Goal: Transaction & Acquisition: Purchase product/service

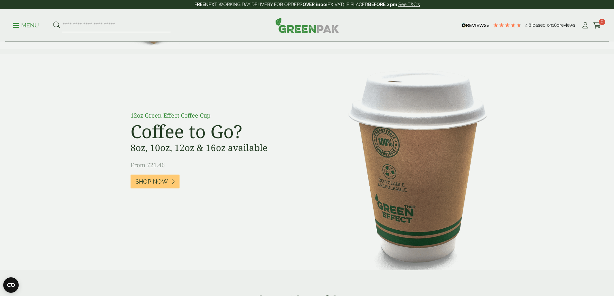
scroll to position [290, 0]
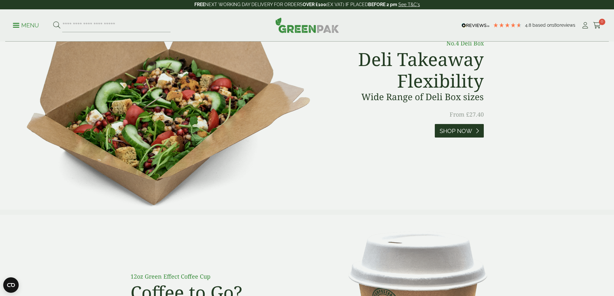
click at [467, 131] on span "Shop Now" at bounding box center [456, 131] width 33 height 7
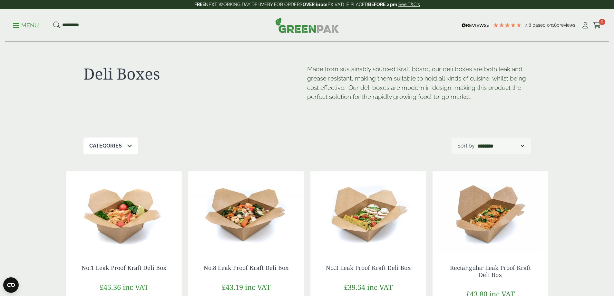
click at [26, 24] on p "Menu" at bounding box center [26, 26] width 26 height 8
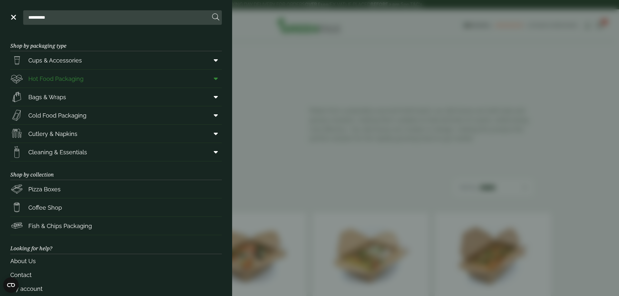
click at [47, 78] on span "Hot Food Packaging" at bounding box center [55, 78] width 55 height 9
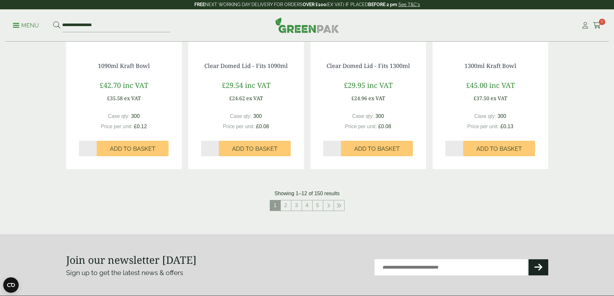
scroll to position [773, 0]
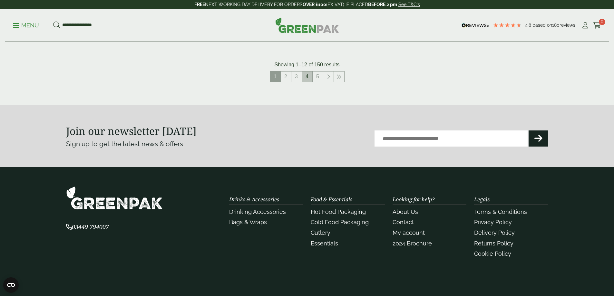
click at [304, 73] on link "4" at bounding box center [307, 77] width 10 height 10
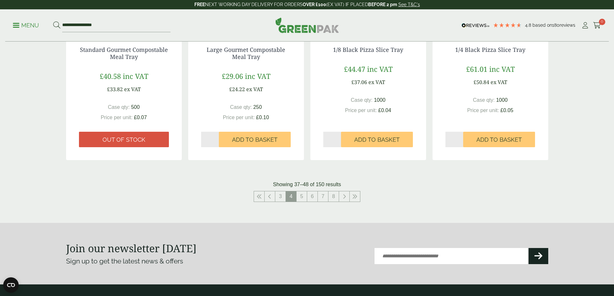
scroll to position [693, 0]
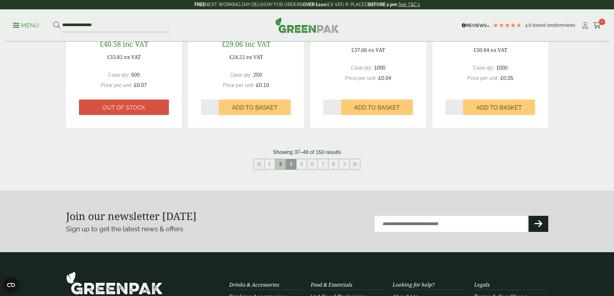
click at [285, 169] on link "3" at bounding box center [280, 164] width 10 height 10
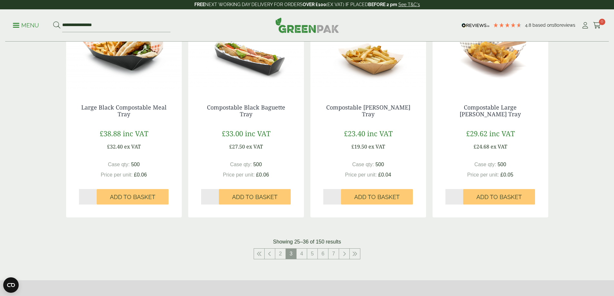
scroll to position [725, 0]
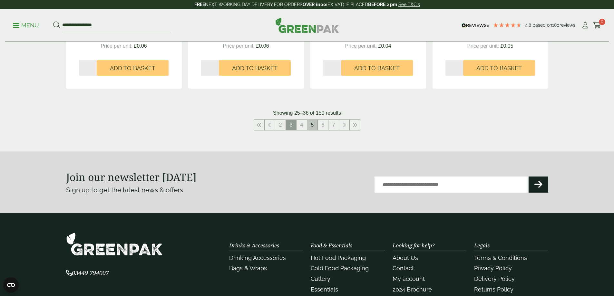
click at [316, 126] on link "5" at bounding box center [312, 125] width 10 height 10
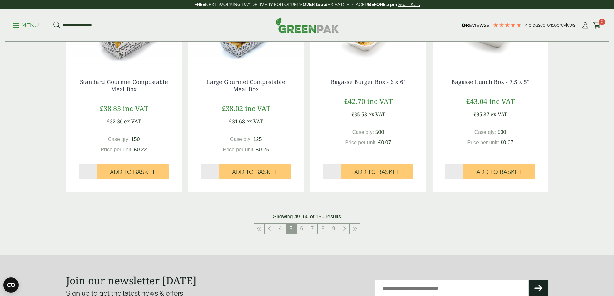
scroll to position [693, 0]
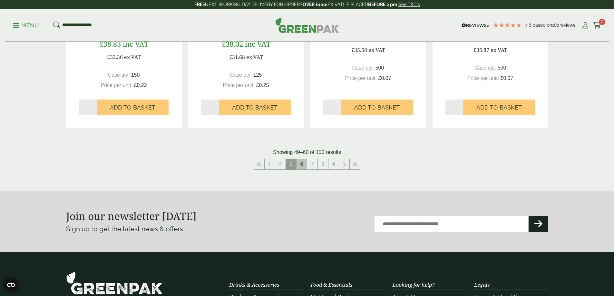
click at [306, 164] on link "6" at bounding box center [301, 164] width 10 height 10
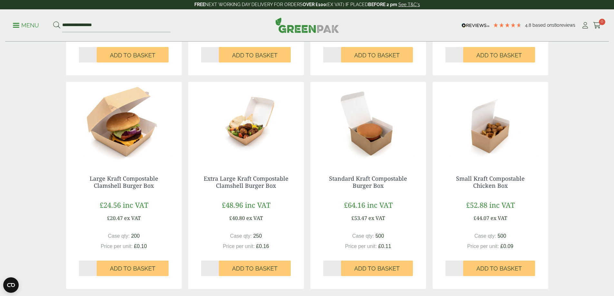
scroll to position [725, 0]
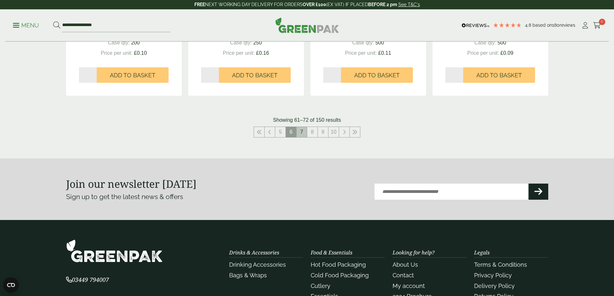
click at [303, 136] on link "7" at bounding box center [301, 132] width 10 height 10
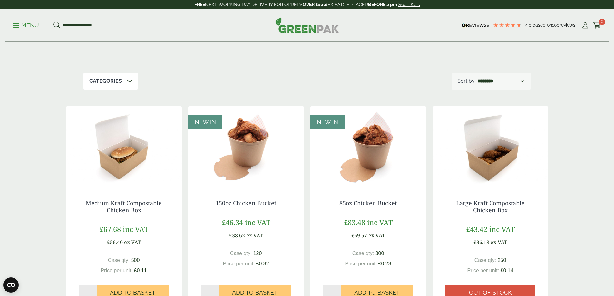
scroll to position [145, 0]
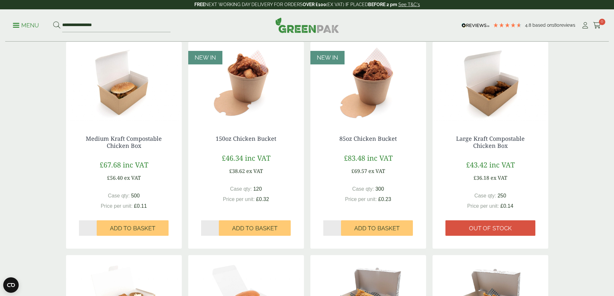
click at [123, 157] on div "Medium Kraft Compostable Chicken Box £67.68 inc VAT £56.40 ex VAT Case qty: 500…" at bounding box center [124, 185] width 116 height 126
click at [123, 111] on img at bounding box center [124, 82] width 116 height 81
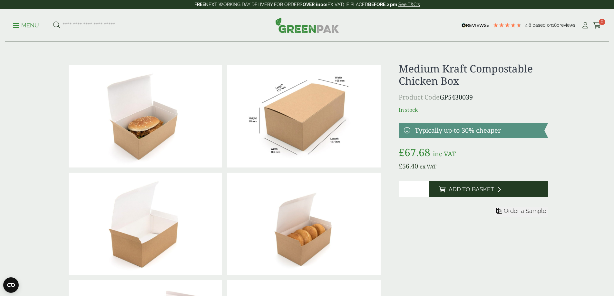
click at [475, 190] on span "Add to Basket" at bounding box center [471, 189] width 45 height 7
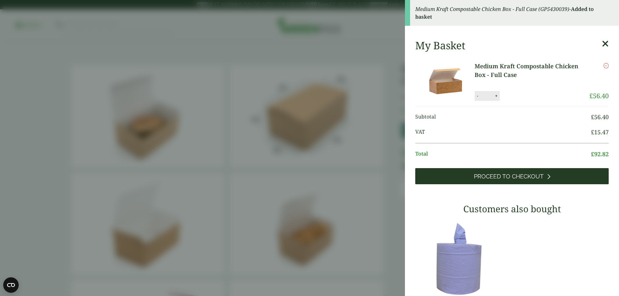
click at [502, 175] on span "Proceed to Checkout" at bounding box center [509, 176] width 70 height 7
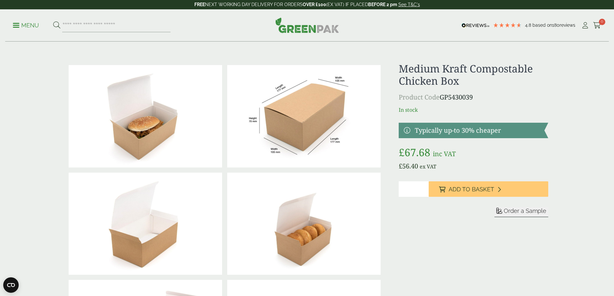
click at [425, 187] on input "*" at bounding box center [414, 188] width 30 height 15
type input "*"
click at [424, 191] on input "*" at bounding box center [414, 188] width 30 height 15
click at [433, 226] on form "Sleeve Sample" at bounding box center [473, 219] width 149 height 25
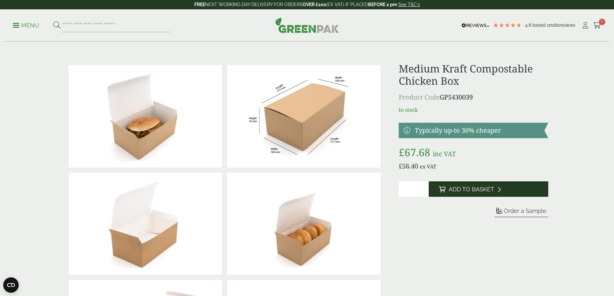
click at [464, 187] on span "Add to Basket" at bounding box center [471, 189] width 45 height 7
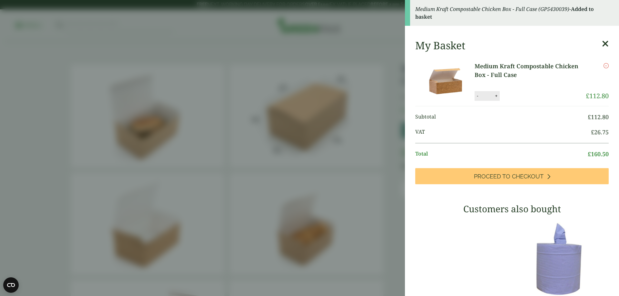
click at [478, 96] on button "-" at bounding box center [477, 95] width 5 height 5
type input "*"
click at [525, 95] on button "Update" at bounding box center [517, 96] width 32 height 10
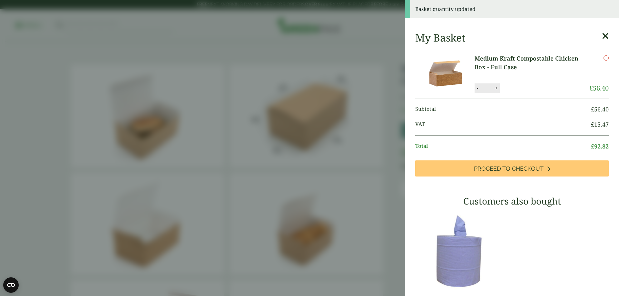
click at [602, 36] on icon at bounding box center [605, 36] width 7 height 9
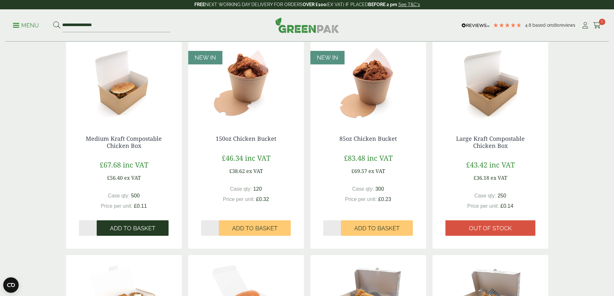
click at [141, 229] on span "Add to Basket" at bounding box center [132, 228] width 45 height 7
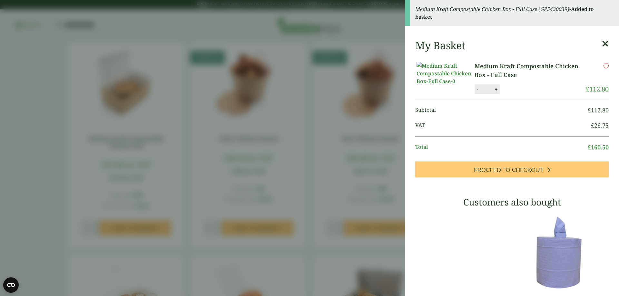
click at [476, 92] on button "-" at bounding box center [477, 89] width 5 height 5
type input "*"
click at [517, 93] on button "Update" at bounding box center [517, 90] width 32 height 10
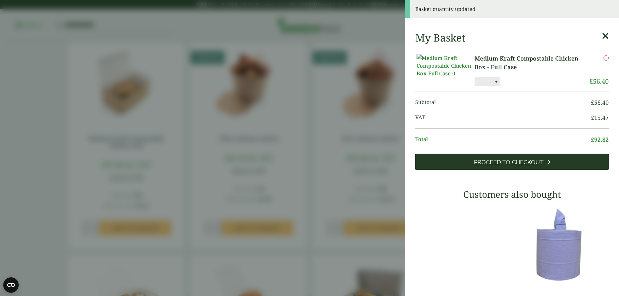
click at [520, 166] on span "Proceed to Checkout" at bounding box center [509, 162] width 70 height 7
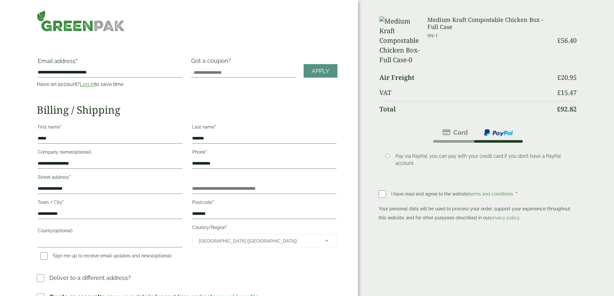
click at [568, 152] on div "Order Summary Item Ammount Medium Kraft Compostable Chicken Box - Full Case Qty…" at bounding box center [486, 153] width 256 height 306
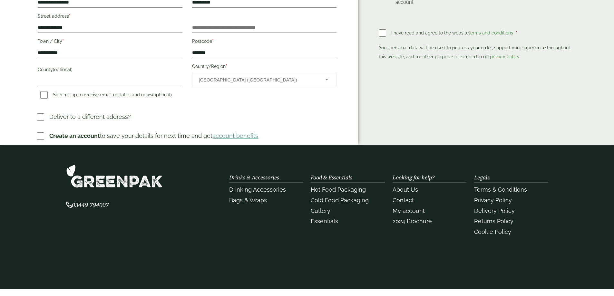
scroll to position [32, 0]
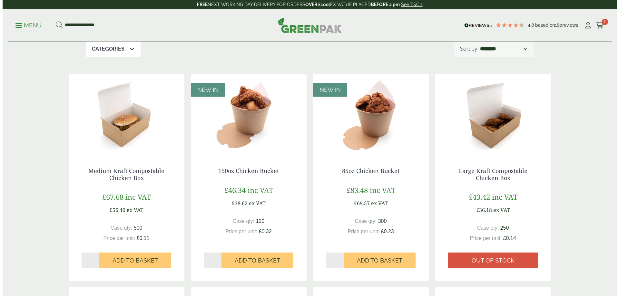
scroll to position [145, 0]
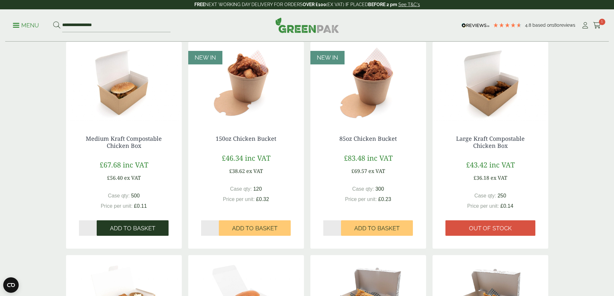
click at [128, 230] on span "Add to Basket" at bounding box center [132, 228] width 45 height 7
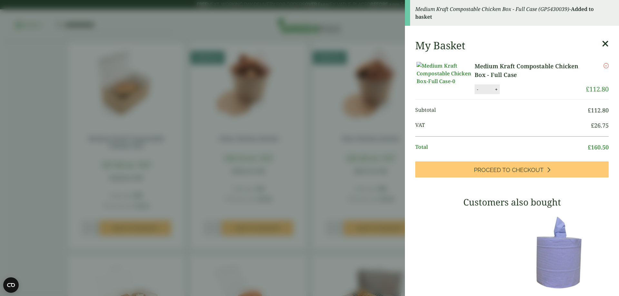
click at [497, 92] on button "+" at bounding box center [496, 89] width 6 height 5
click at [475, 92] on button "-" at bounding box center [477, 89] width 5 height 5
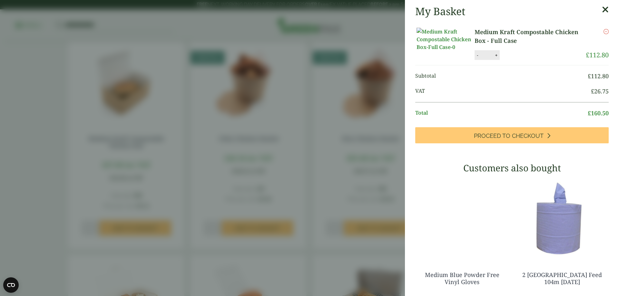
click at [479, 96] on ul "Subtotal £ 112.80 VAT £ 26.75 Total £ 160.50" at bounding box center [511, 96] width 193 height 62
click at [479, 58] on button "-" at bounding box center [477, 55] width 5 height 5
click at [493, 58] on button "+" at bounding box center [496, 55] width 6 height 5
type input "*"
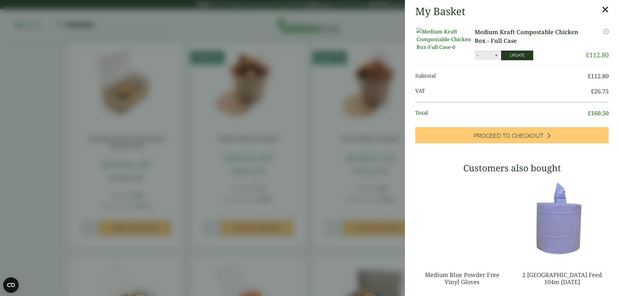
click at [514, 60] on button "Update" at bounding box center [517, 56] width 32 height 10
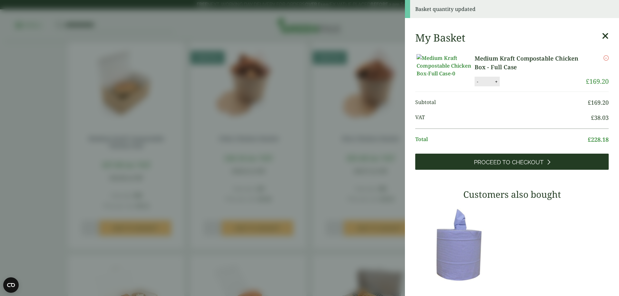
click at [503, 166] on span "Proceed to Checkout" at bounding box center [509, 162] width 70 height 7
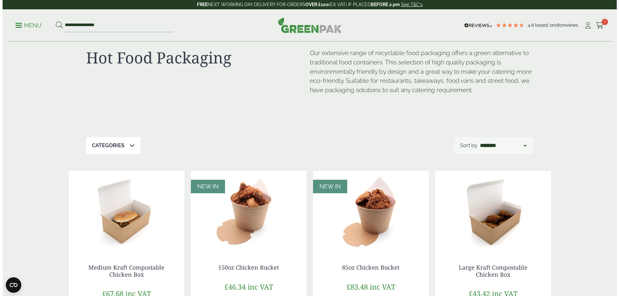
scroll to position [113, 0]
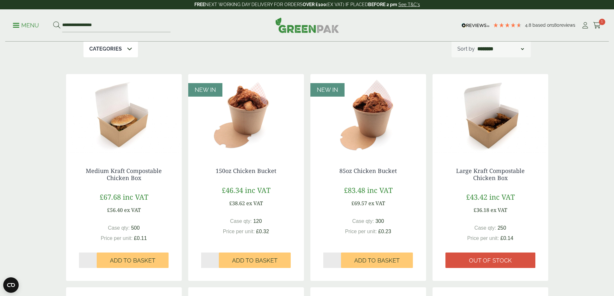
drag, startPoint x: 595, startPoint y: 26, endPoint x: 592, endPoint y: 29, distance: 4.1
click at [595, 27] on icon at bounding box center [597, 25] width 8 height 6
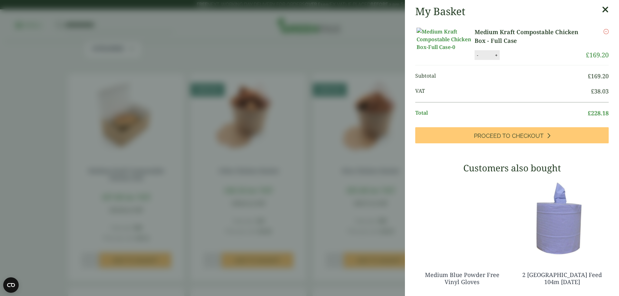
click at [476, 58] on button "-" at bounding box center [477, 55] width 5 height 5
click at [475, 58] on button "-" at bounding box center [477, 55] width 5 height 5
type input "*"
click at [521, 60] on button "Update" at bounding box center [517, 56] width 32 height 10
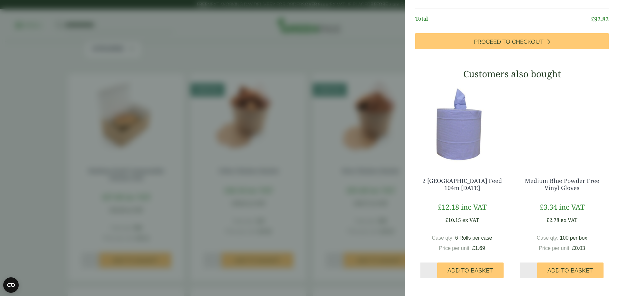
scroll to position [0, 0]
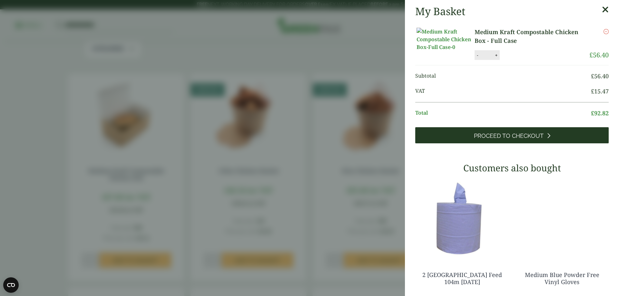
click at [511, 140] on span "Proceed to Checkout" at bounding box center [509, 135] width 70 height 7
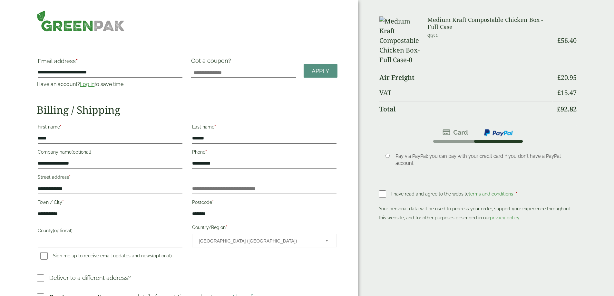
drag, startPoint x: 584, startPoint y: 150, endPoint x: 582, endPoint y: 165, distance: 14.9
click at [584, 154] on div "Order Summary Item Ammount Medium Kraft Compostable Chicken Box - Full Case Qty…" at bounding box center [486, 153] width 256 height 306
click at [582, 153] on div "Order Summary Item Ammount Medium Kraft Compostable Chicken Box - Full Case Qty…" at bounding box center [486, 153] width 256 height 306
drag, startPoint x: 576, startPoint y: 145, endPoint x: 577, endPoint y: 152, distance: 7.6
click at [576, 148] on div "Order Summary Item Ammount Medium Kraft Compostable Chicken Box - Full Case Qty…" at bounding box center [486, 153] width 256 height 306
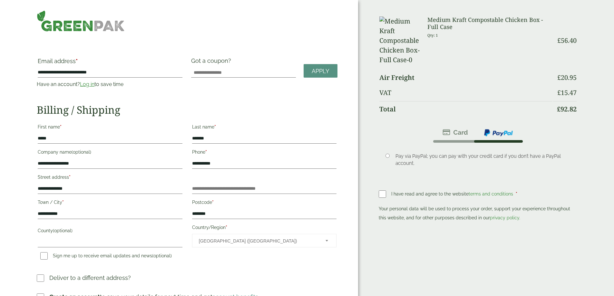
click at [579, 146] on div "Order Summary Item Ammount Medium Kraft Compostable Chicken Box - Full Case Qty…" at bounding box center [486, 153] width 256 height 306
click at [390, 28] on img at bounding box center [399, 40] width 40 height 48
